Goal: Navigation & Orientation: Understand site structure

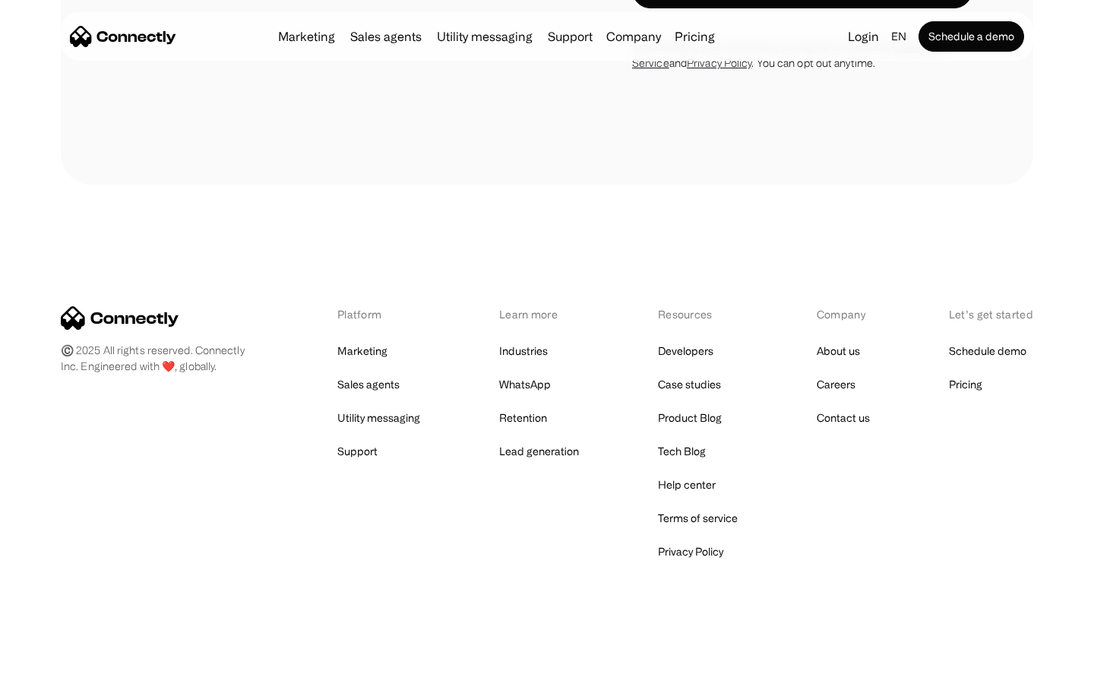
scroll to position [1301, 0]
